Goal: Transaction & Acquisition: Download file/media

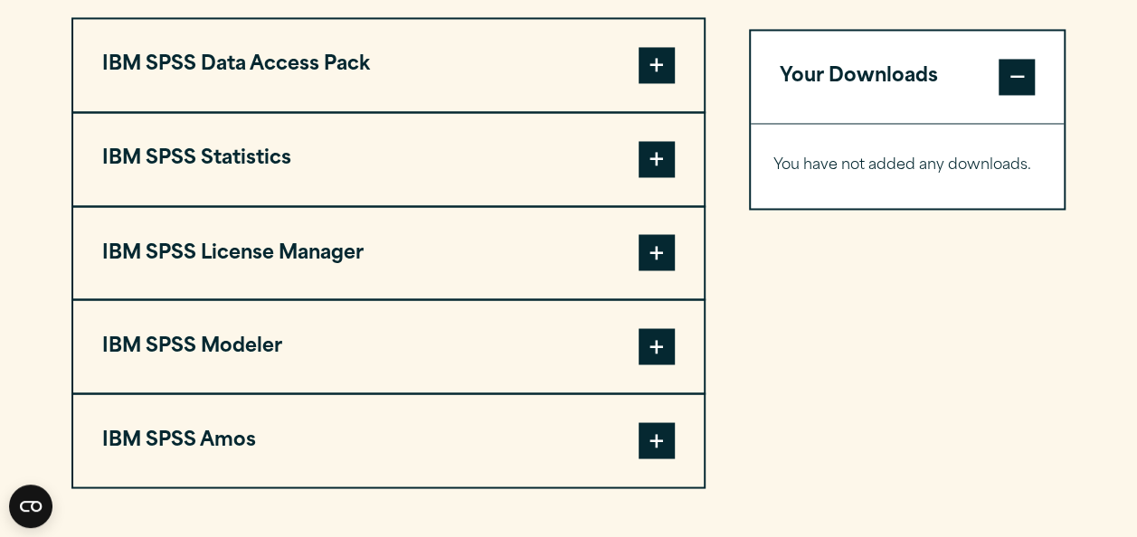
scroll to position [1450, 0]
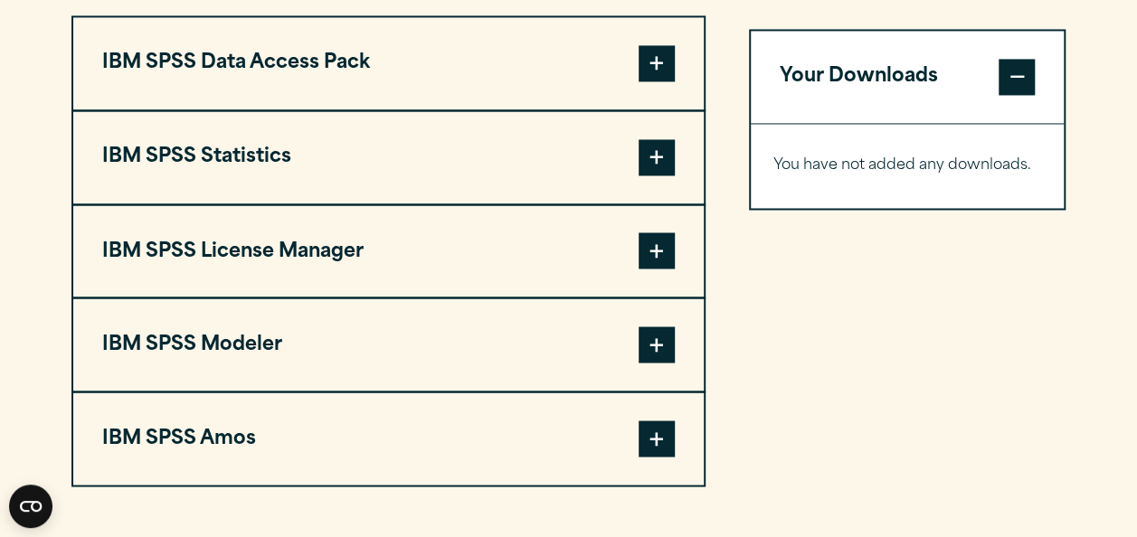
click at [639, 157] on span at bounding box center [657, 157] width 36 height 36
click at [528, 154] on button "IBM SPSS Statistics" at bounding box center [388, 157] width 630 height 92
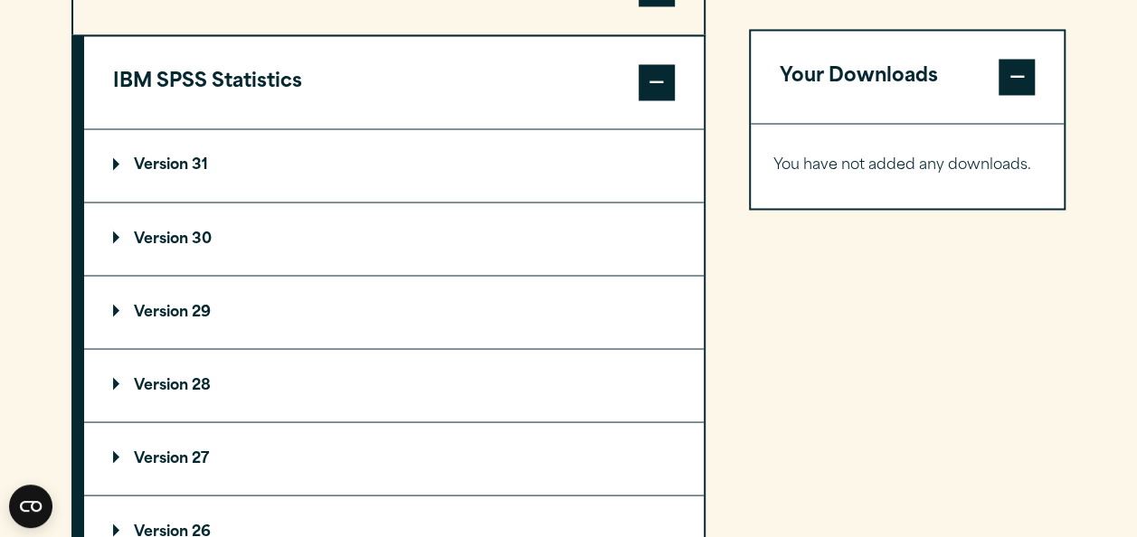
scroll to position [1531, 0]
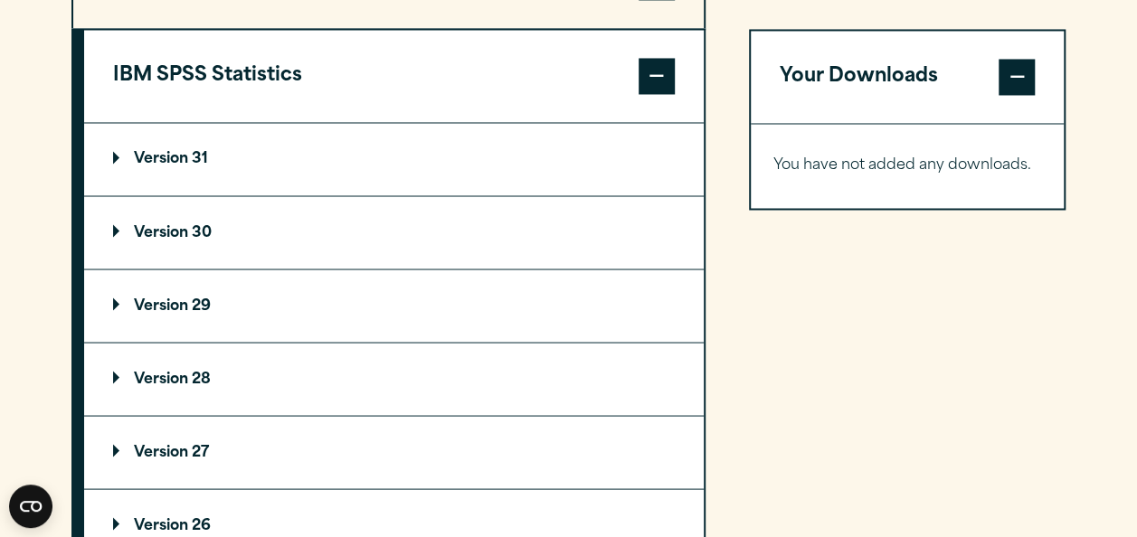
click at [199, 216] on summary "Version 30" at bounding box center [394, 232] width 620 height 72
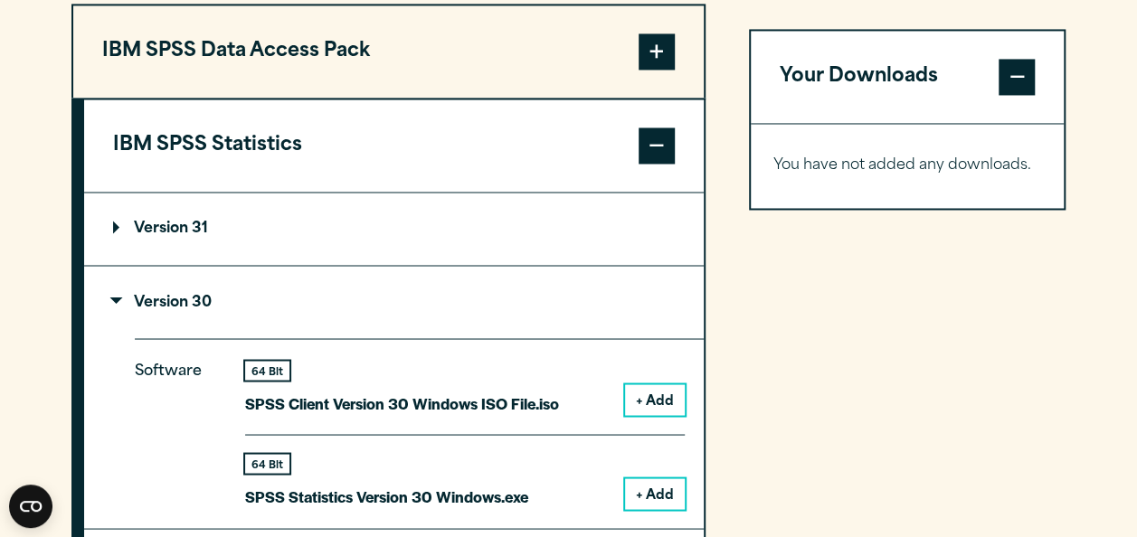
scroll to position [1492, 0]
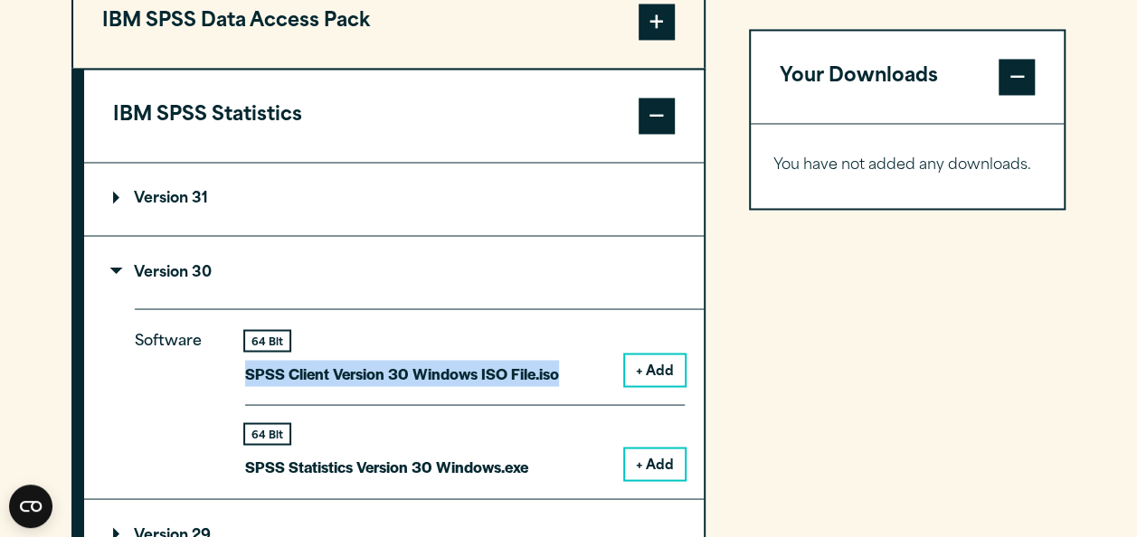
drag, startPoint x: 249, startPoint y: 365, endPoint x: 561, endPoint y: 363, distance: 312.1
click at [561, 363] on div "64 Bit SPSS Client Version 30 Windows ISO File.iso + Add" at bounding box center [465, 368] width 440 height 74
copy p "SPSS Client Version 30 Windows ISO File.iso"
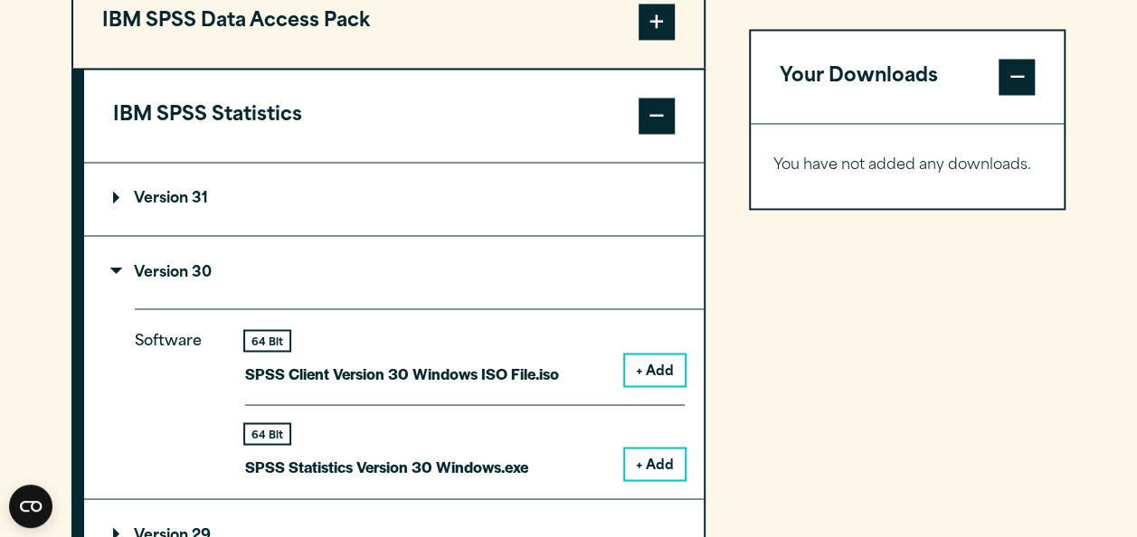
click at [244, 461] on div "Software 64 Bit SPSS Client Version 30 Windows ISO File.iso + Add 64 Bit + Add" at bounding box center [419, 403] width 569 height 190
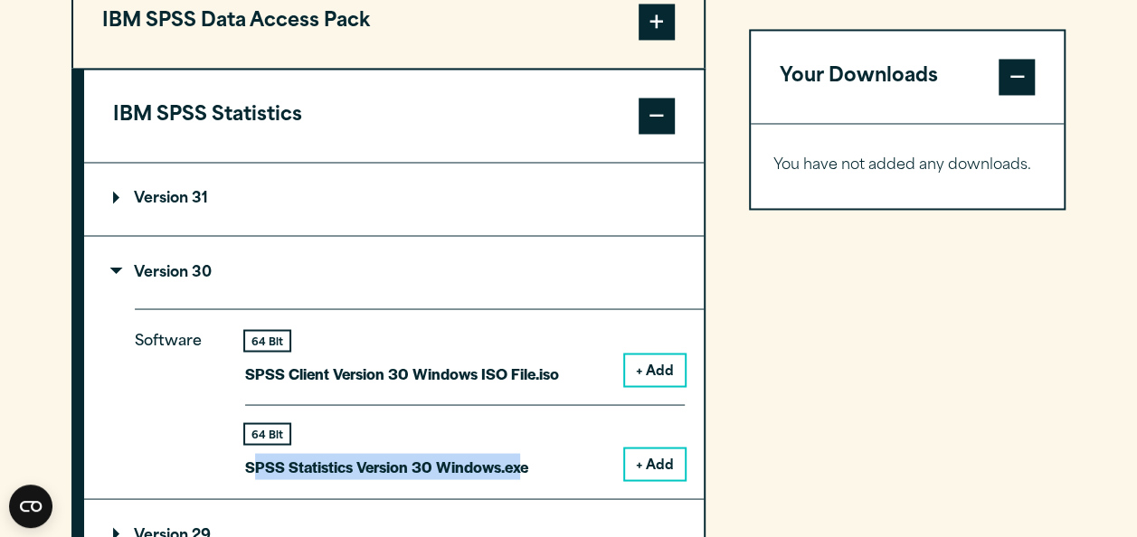
drag, startPoint x: 250, startPoint y: 461, endPoint x: 520, endPoint y: 460, distance: 270.5
click at [520, 460] on p "SPSS Statistics Version 30 Windows.exe" at bounding box center [386, 466] width 283 height 26
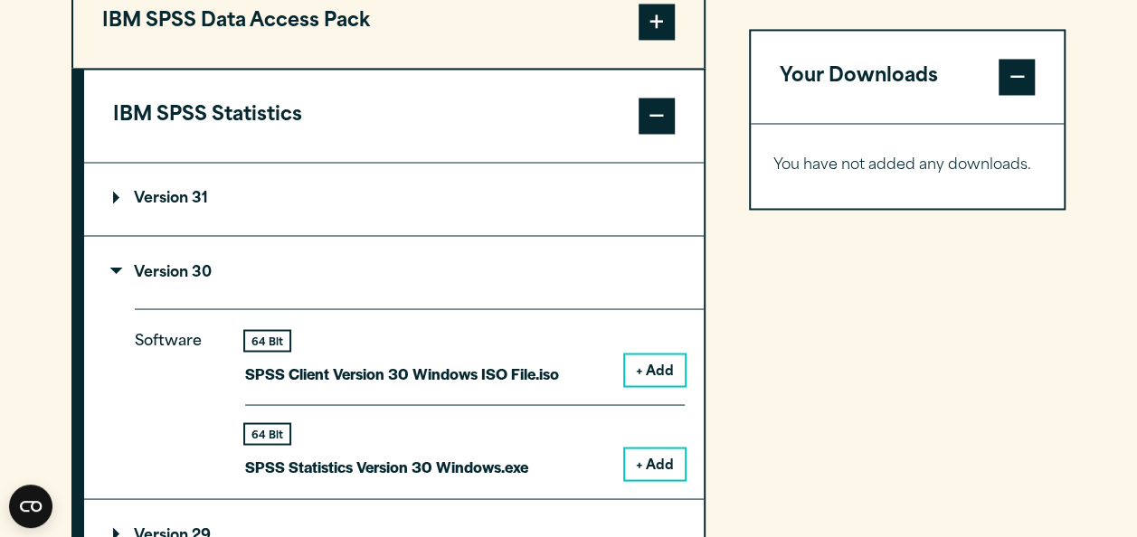
drag, startPoint x: 520, startPoint y: 460, endPoint x: 206, endPoint y: 487, distance: 315.0
click at [206, 487] on div "Software 64 Bit SPSS Client Version 30 Windows ISO File.iso + Add 64 Bit + Add" at bounding box center [419, 403] width 569 height 190
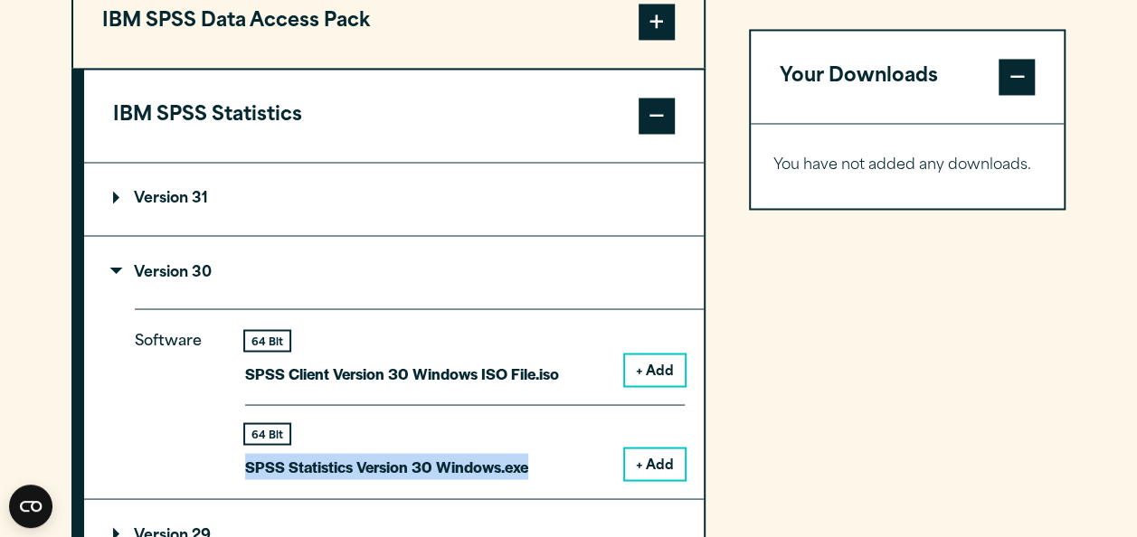
drag, startPoint x: 249, startPoint y: 469, endPoint x: 532, endPoint y: 461, distance: 283.2
click at [532, 461] on div "64 Bit SPSS Statistics Version 30 Windows.exe + Add" at bounding box center [465, 441] width 440 height 75
copy p "SPSS Statistics Version 30 Windows.exe"
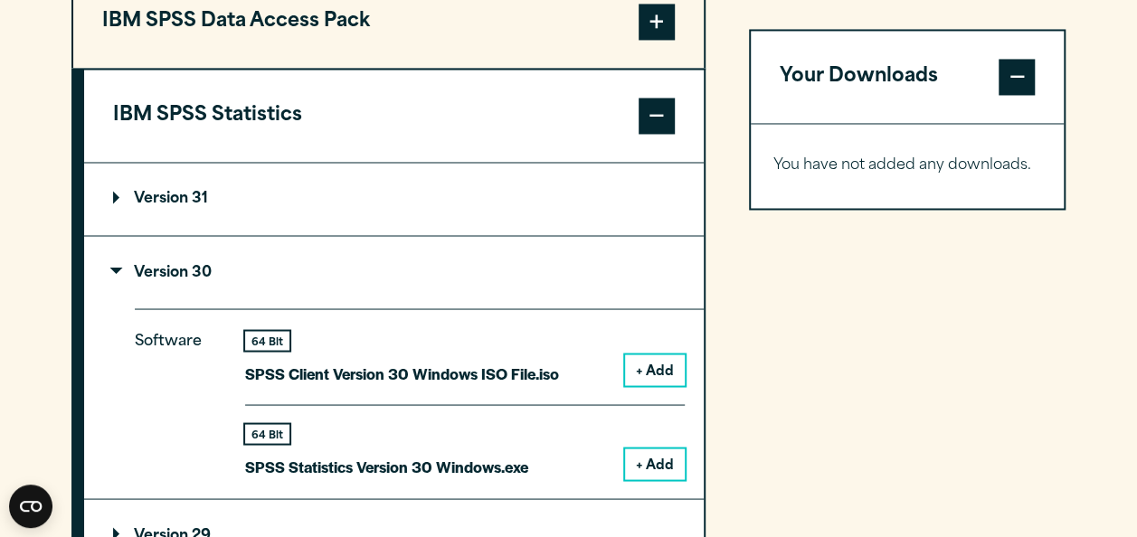
click at [778, 425] on div "Your Downloads You have not added any downloads. Download 0 Items" at bounding box center [907, 525] width 317 height 1102
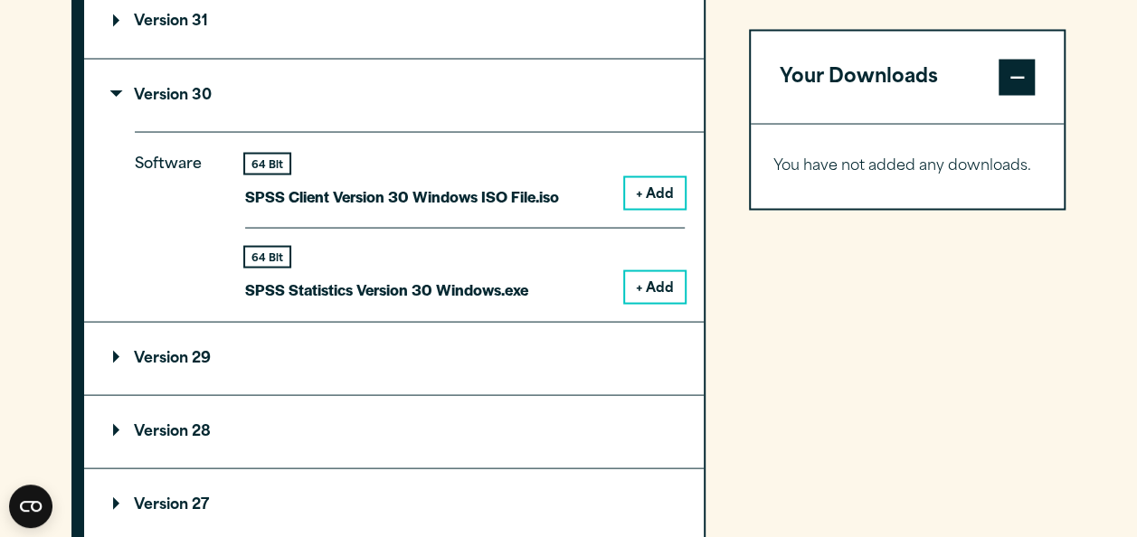
scroll to position [1654, 0]
